Goal: Navigation & Orientation: Find specific page/section

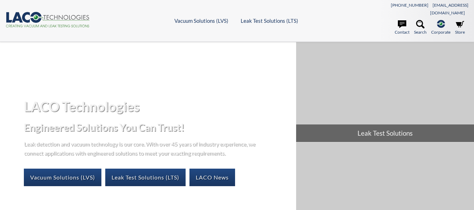
select select "Language Translate Widget"
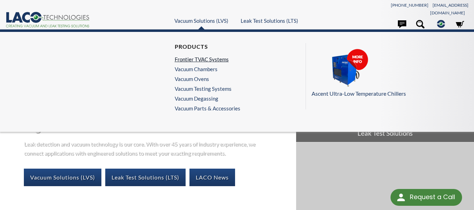
click at [215, 56] on link "Frontier TVAC Systems" at bounding box center [206, 59] width 62 height 6
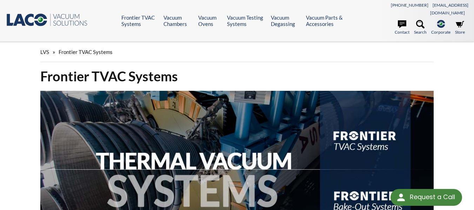
select select "Language Translate Widget"
click at [47, 13] on icon ".st0{fill:#193661;} .st1{fill:url(#SVGID_1_);} .st2{enable-background:new ;} .s…" at bounding box center [48, 20] width 84 height 14
